Goal: Find specific page/section: Find specific page/section

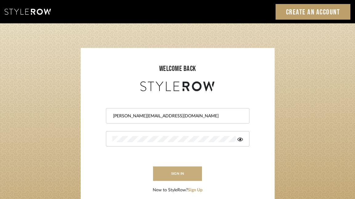
click at [177, 173] on button "sign in" at bounding box center [177, 174] width 49 height 14
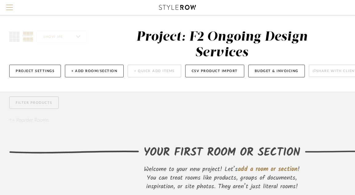
click at [11, 6] on span "Menu" at bounding box center [9, 9] width 7 height 9
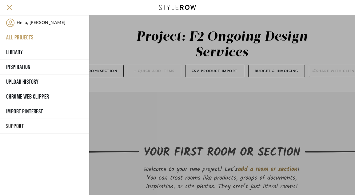
click at [25, 37] on button "All Projects" at bounding box center [44, 37] width 89 height 15
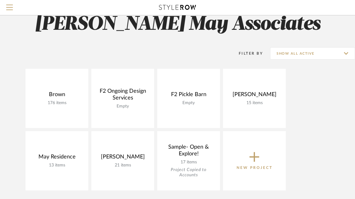
scroll to position [24, 0]
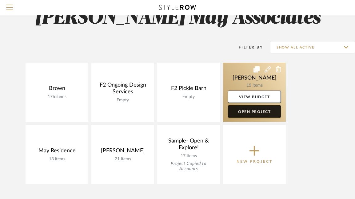
click at [255, 111] on link "Open Project" at bounding box center [254, 111] width 53 height 12
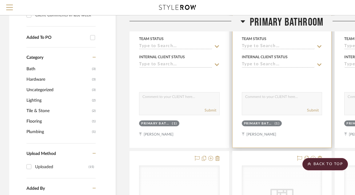
scroll to position [266, 0]
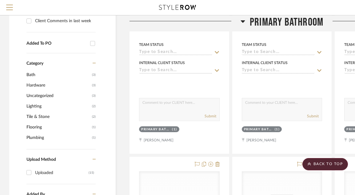
click at [32, 75] on span "Bath" at bounding box center [58, 75] width 64 height 10
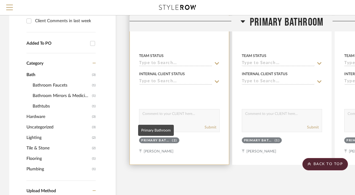
click at [157, 140] on div "Primary Bathroom" at bounding box center [155, 140] width 29 height 5
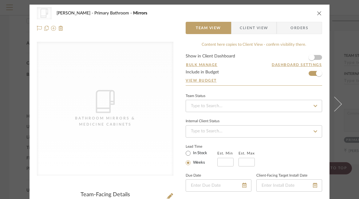
click at [317, 13] on icon "close" at bounding box center [319, 13] width 5 height 5
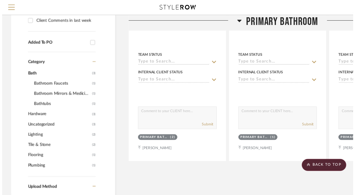
scroll to position [266, 0]
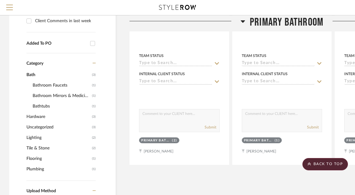
click at [42, 105] on span "Bathtubs" at bounding box center [62, 106] width 58 height 10
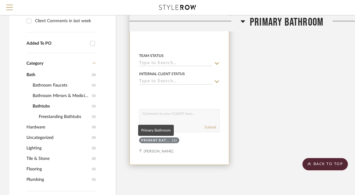
click at [159, 140] on div "Primary Bathroom" at bounding box center [155, 140] width 29 height 5
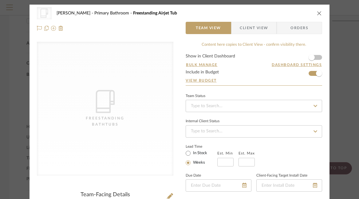
click at [317, 13] on icon "close" at bounding box center [319, 13] width 5 height 5
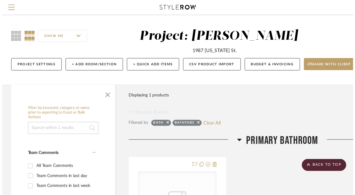
scroll to position [266, 0]
